Goal: Task Accomplishment & Management: Manage account settings

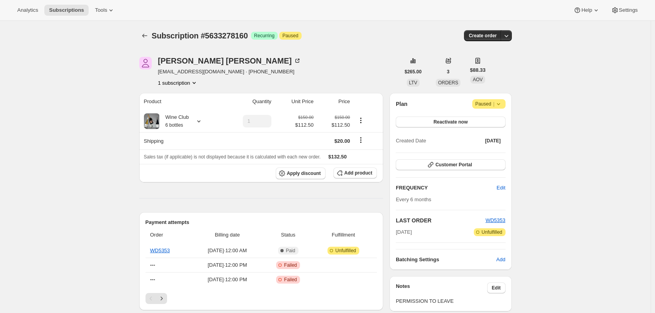
click at [146, 35] on icon "Subscriptions" at bounding box center [145, 36] width 8 height 8
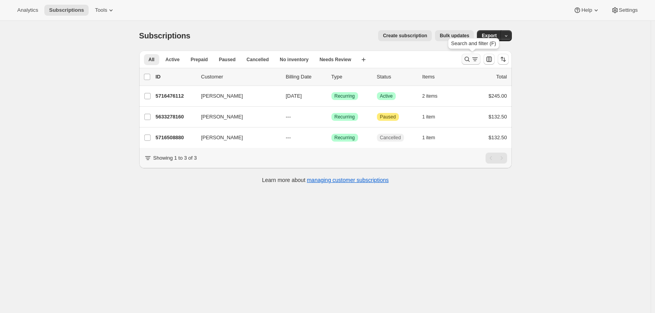
click at [468, 59] on icon "Search and filter results" at bounding box center [467, 59] width 8 height 8
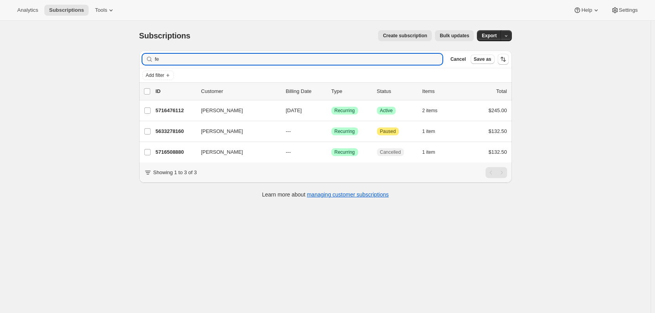
type input "f"
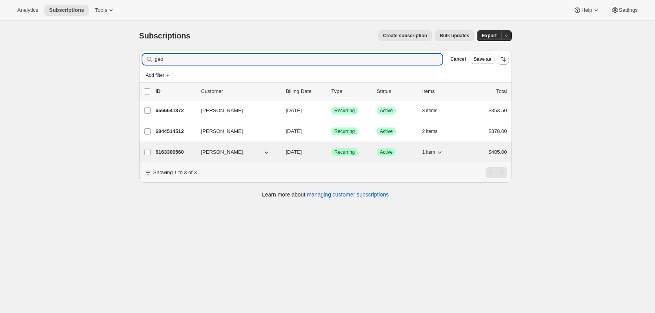
type input "geo"
click at [176, 152] on p "6163300560" at bounding box center [175, 152] width 39 height 8
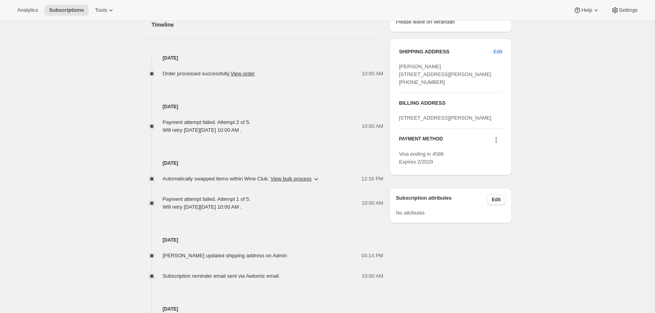
scroll to position [314, 0]
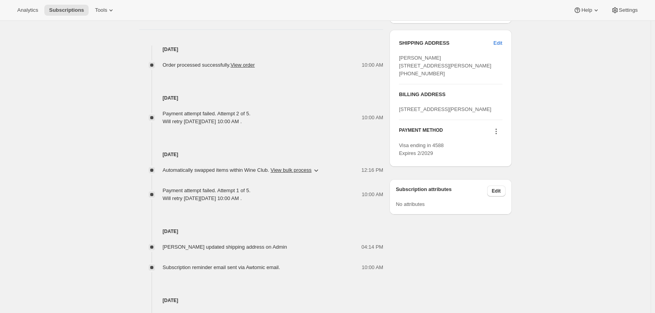
click at [496, 135] on icon at bounding box center [496, 131] width 8 height 8
click at [586, 153] on div "Subscription #6163300560. This page is ready Subscription #6163300560 Success R…" at bounding box center [325, 41] width 651 height 669
click at [499, 135] on icon at bounding box center [496, 131] width 8 height 8
drag, startPoint x: 448, startPoint y: 165, endPoint x: 435, endPoint y: 169, distance: 13.1
click at [435, 157] on div "PAYMENT METHOD Visa ending in 4588 Expires 2/2029" at bounding box center [450, 138] width 103 height 37
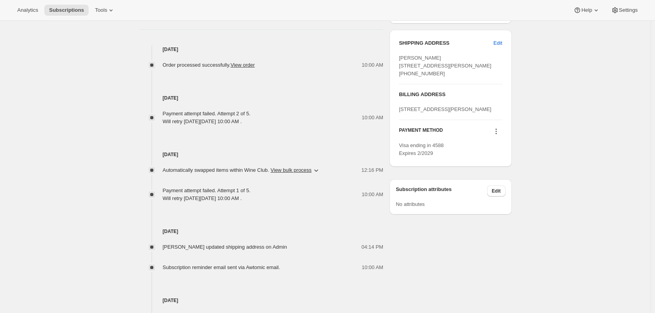
click at [402, 138] on h3 "PAYMENT METHOD" at bounding box center [421, 132] width 44 height 11
click at [496, 135] on icon at bounding box center [496, 131] width 8 height 8
click at [424, 156] on span "Visa ending in 4588 Expires 2/2029" at bounding box center [421, 149] width 45 height 14
click at [498, 47] on button "Edit" at bounding box center [498, 43] width 18 height 13
select select "SA"
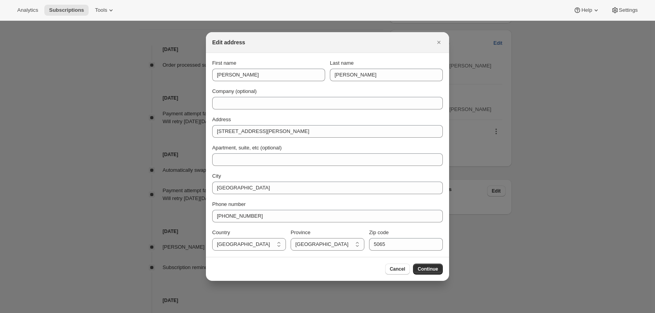
scroll to position [0, 0]
click at [423, 267] on span "Continue" at bounding box center [428, 269] width 20 height 6
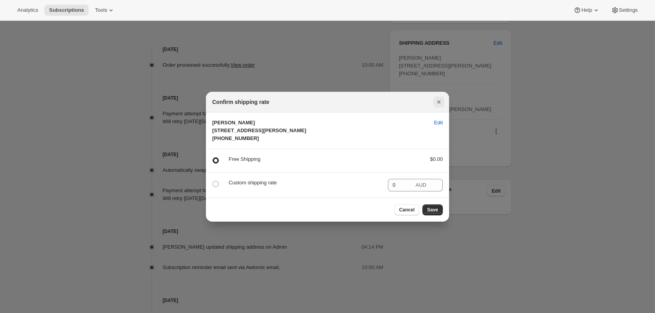
click at [437, 98] on icon "Close" at bounding box center [439, 102] width 8 height 8
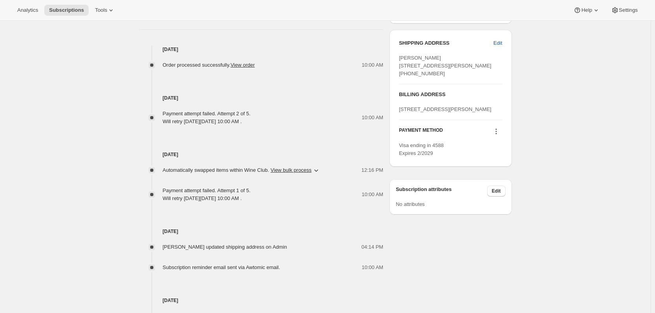
click at [497, 135] on icon at bounding box center [496, 131] width 8 height 8
click at [549, 270] on div "Subscription #6163300560. This page is ready Subscription #6163300560 Success R…" at bounding box center [325, 41] width 651 height 669
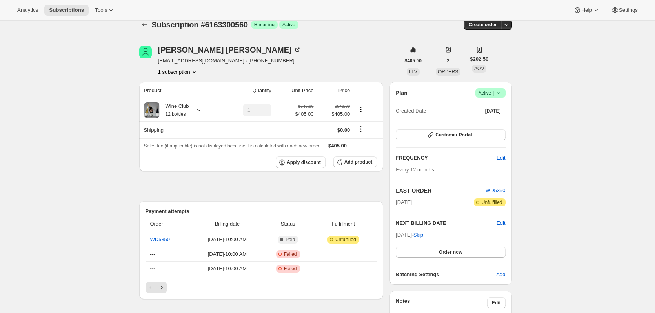
scroll to position [0, 0]
